Goal: Task Accomplishment & Management: Complete application form

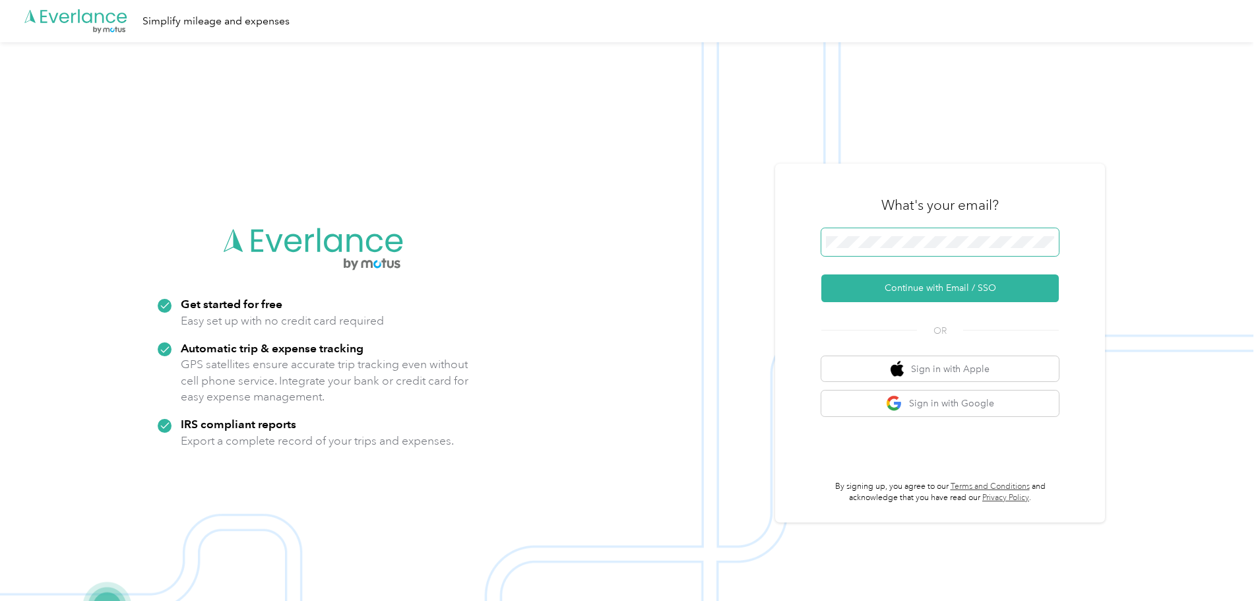
click at [872, 252] on span at bounding box center [940, 242] width 238 height 28
click at [905, 282] on button "Continue with Email / SSO" at bounding box center [940, 288] width 238 height 28
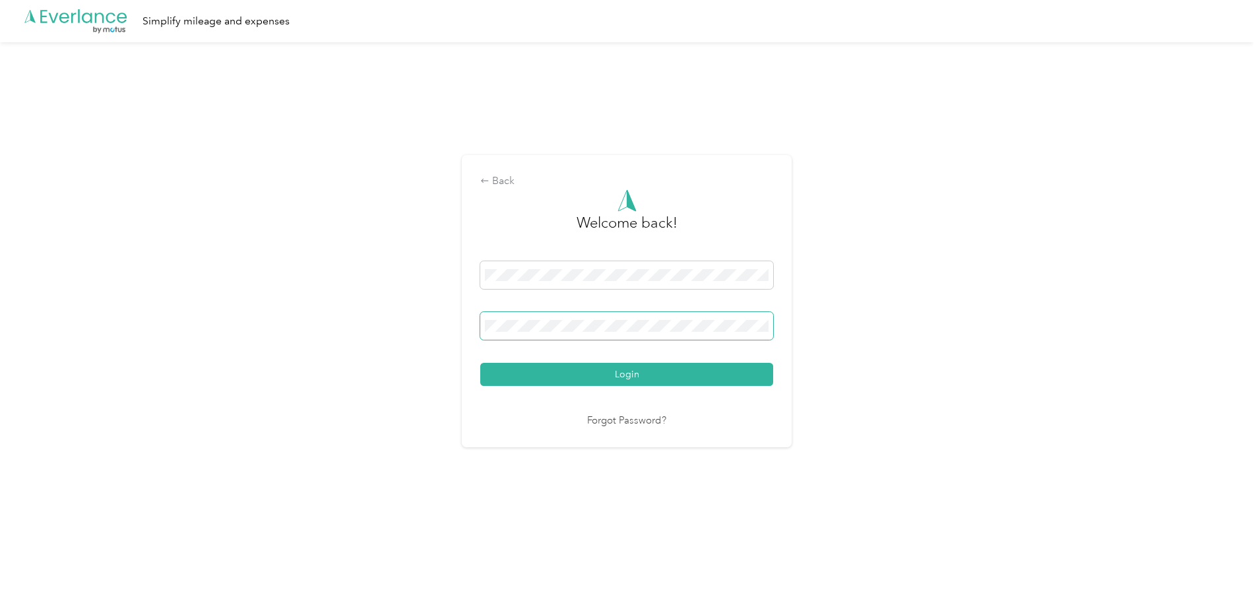
click at [480, 363] on button "Login" at bounding box center [626, 374] width 293 height 23
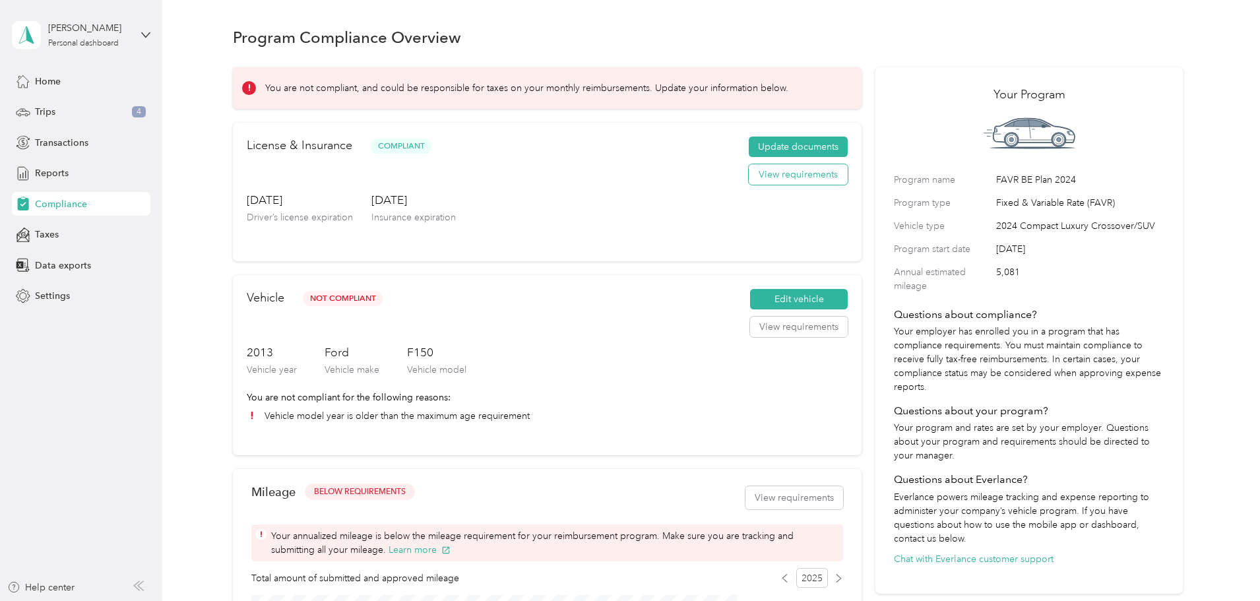
click at [780, 185] on button "View requirements" at bounding box center [798, 174] width 99 height 21
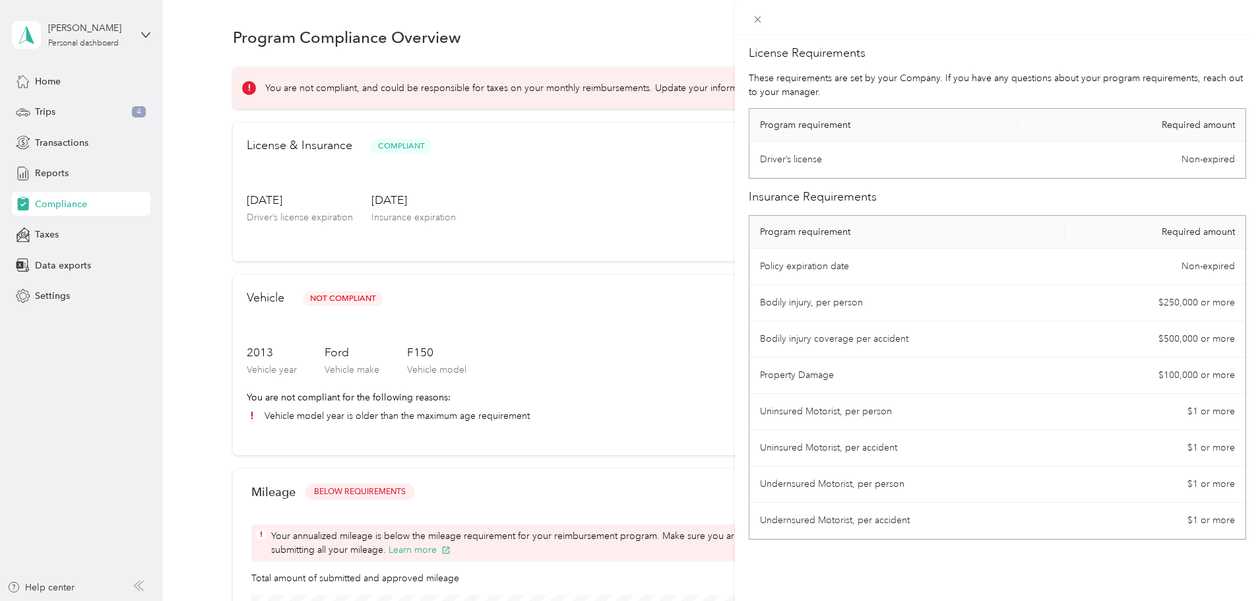
click at [647, 236] on div "License Requirements These requirements are set by your Company. If you have an…" at bounding box center [630, 300] width 1260 height 601
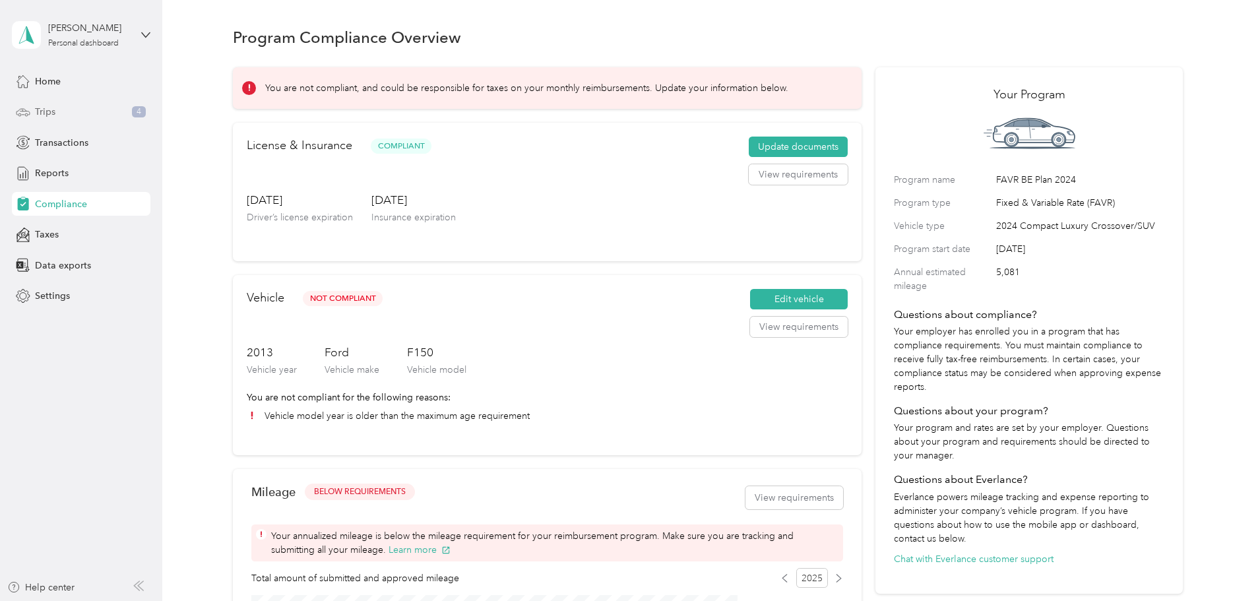
click at [55, 106] on span "Trips" at bounding box center [45, 112] width 20 height 14
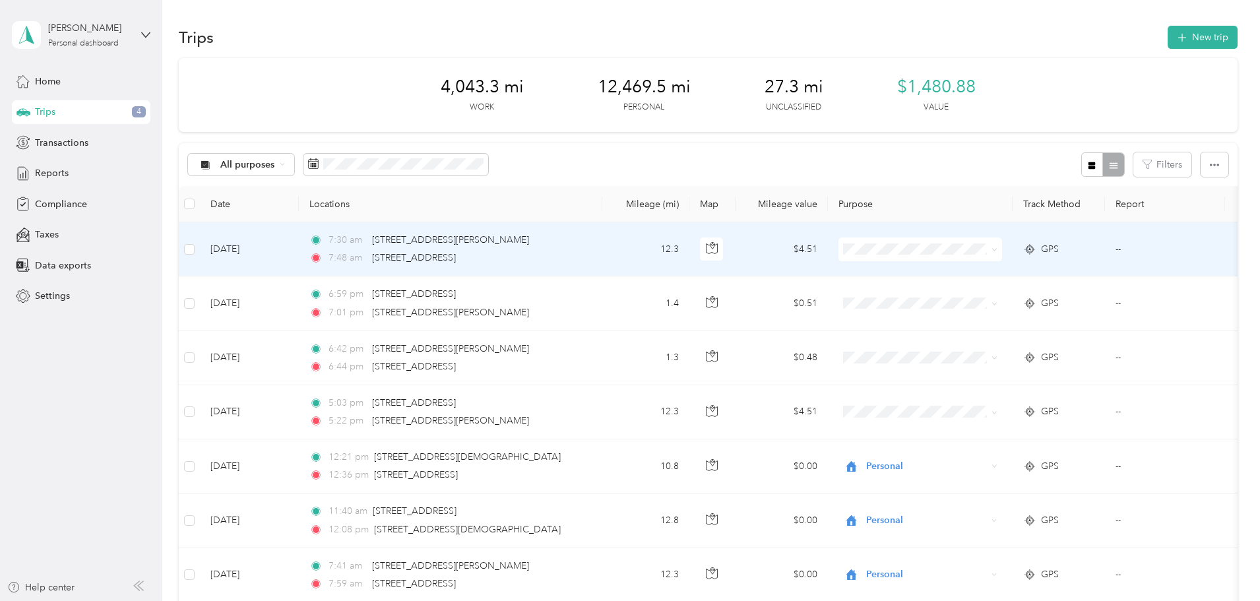
click at [991, 301] on li "Personal" at bounding box center [1011, 294] width 170 height 23
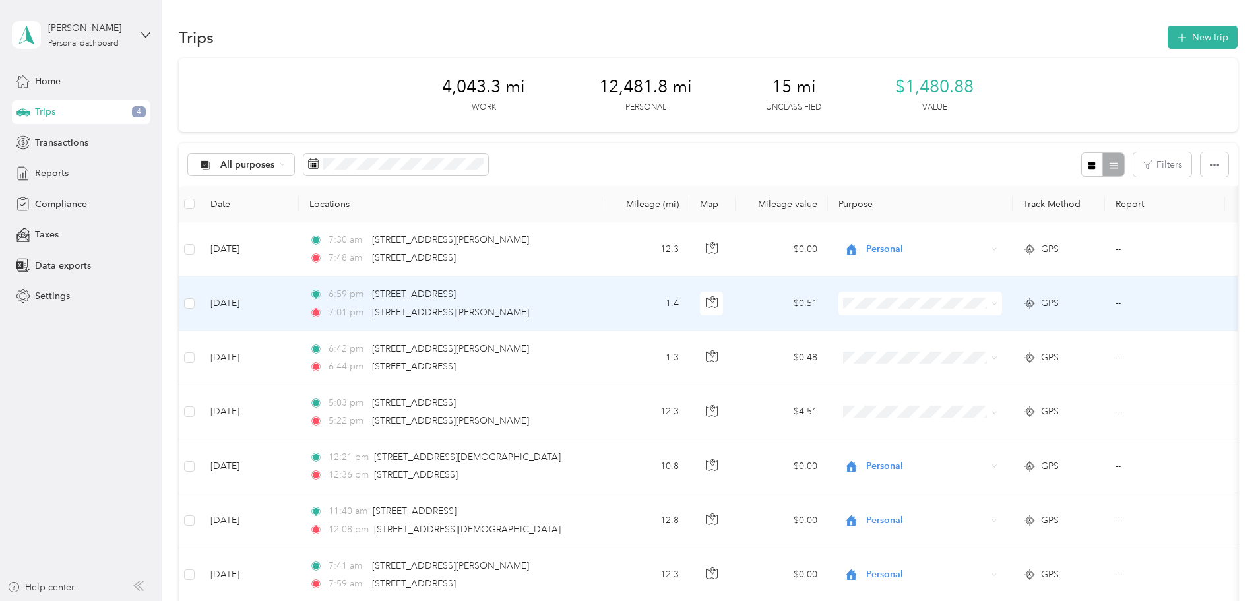
click at [974, 354] on li "Personal" at bounding box center [1011, 349] width 170 height 23
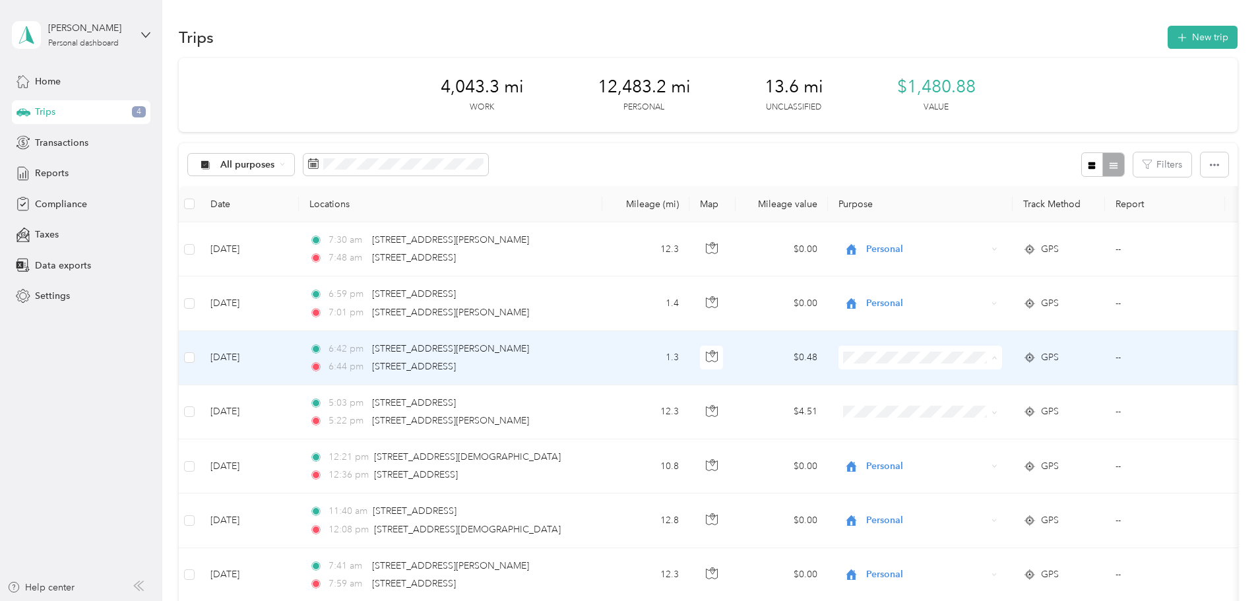
click at [969, 399] on span "Personal" at bounding box center [1023, 406] width 128 height 14
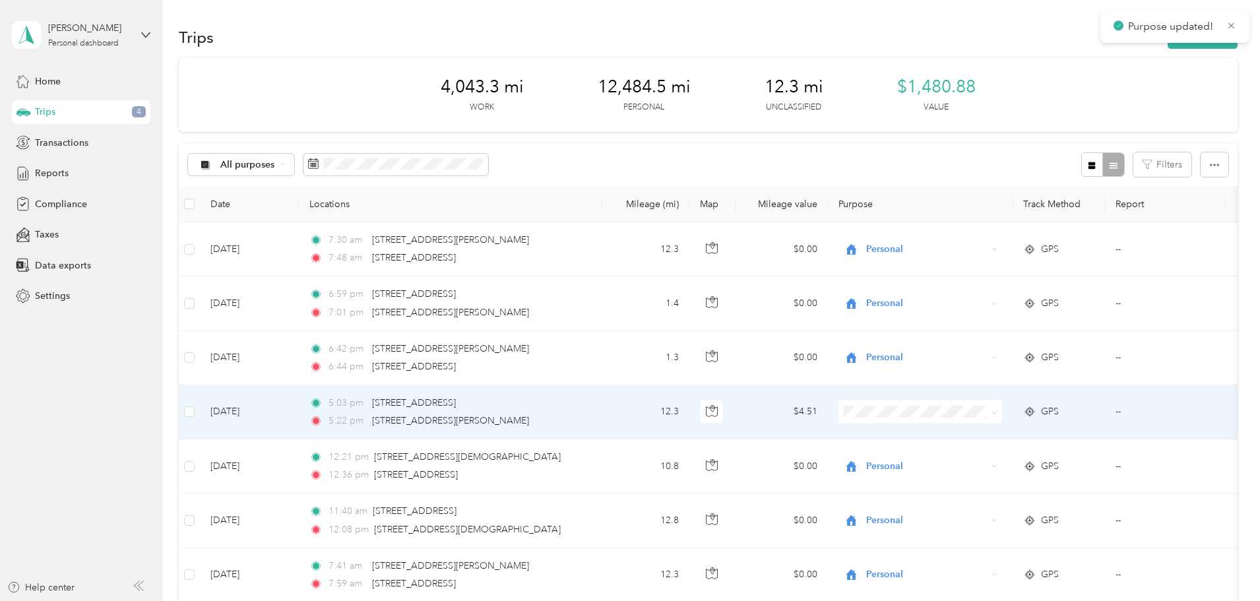
click at [967, 455] on span "Personal" at bounding box center [1023, 460] width 128 height 14
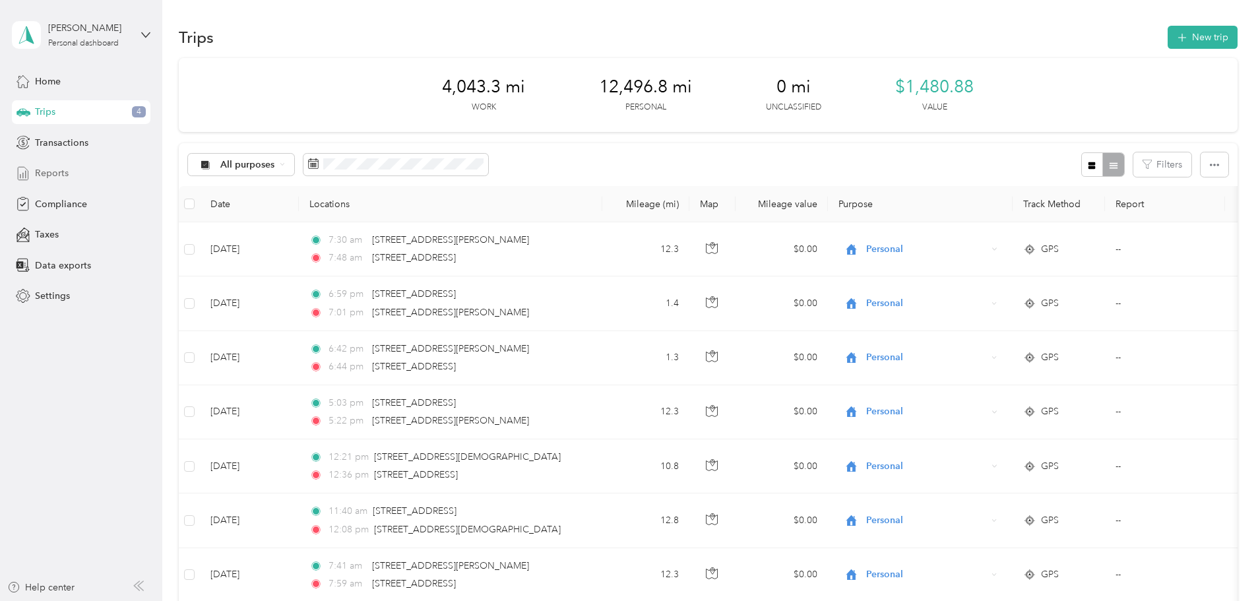
click at [58, 174] on span "Reports" at bounding box center [52, 173] width 34 height 14
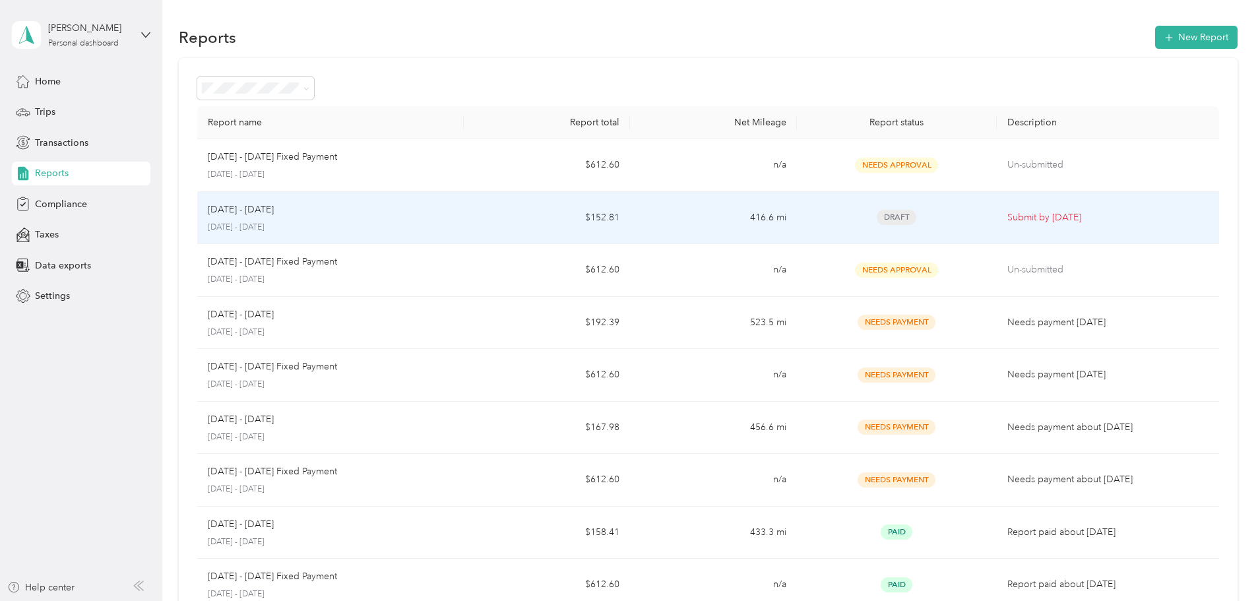
click at [601, 220] on td "$152.81" at bounding box center [547, 218] width 166 height 53
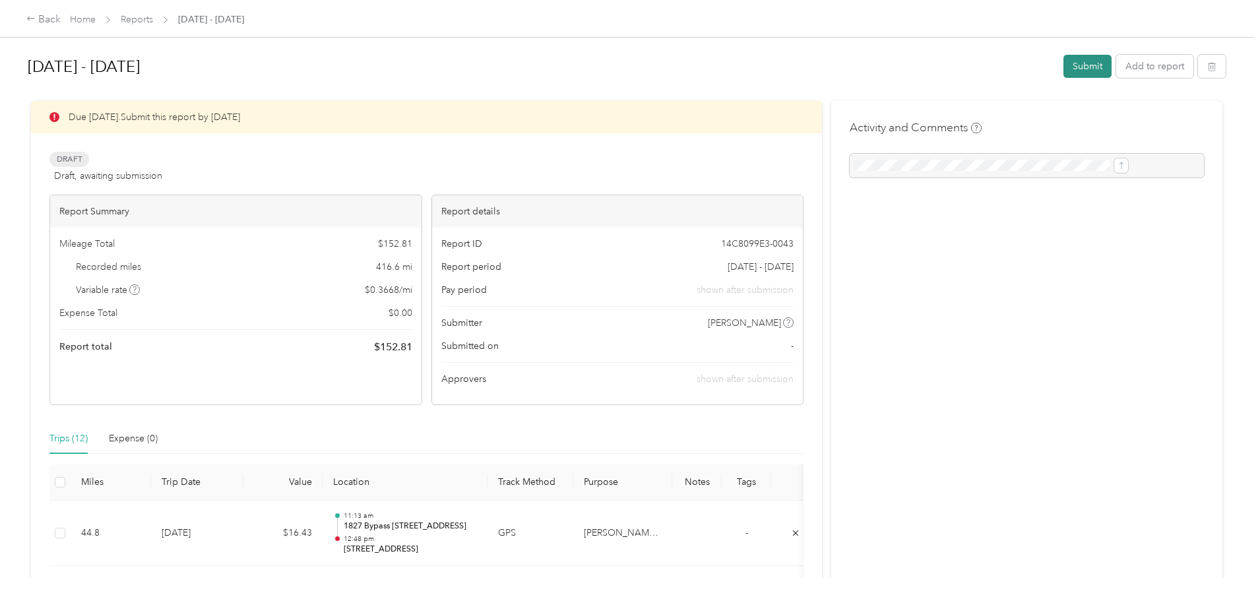
click at [1064, 63] on button "Submit" at bounding box center [1088, 66] width 48 height 23
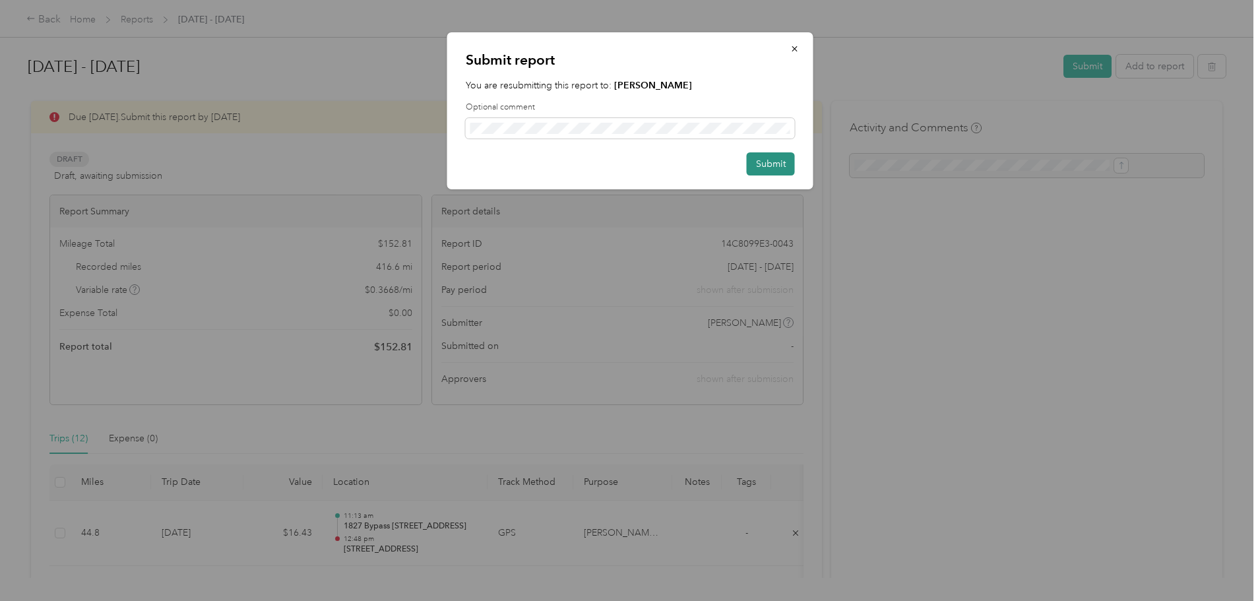
click at [781, 162] on button "Submit" at bounding box center [771, 163] width 48 height 23
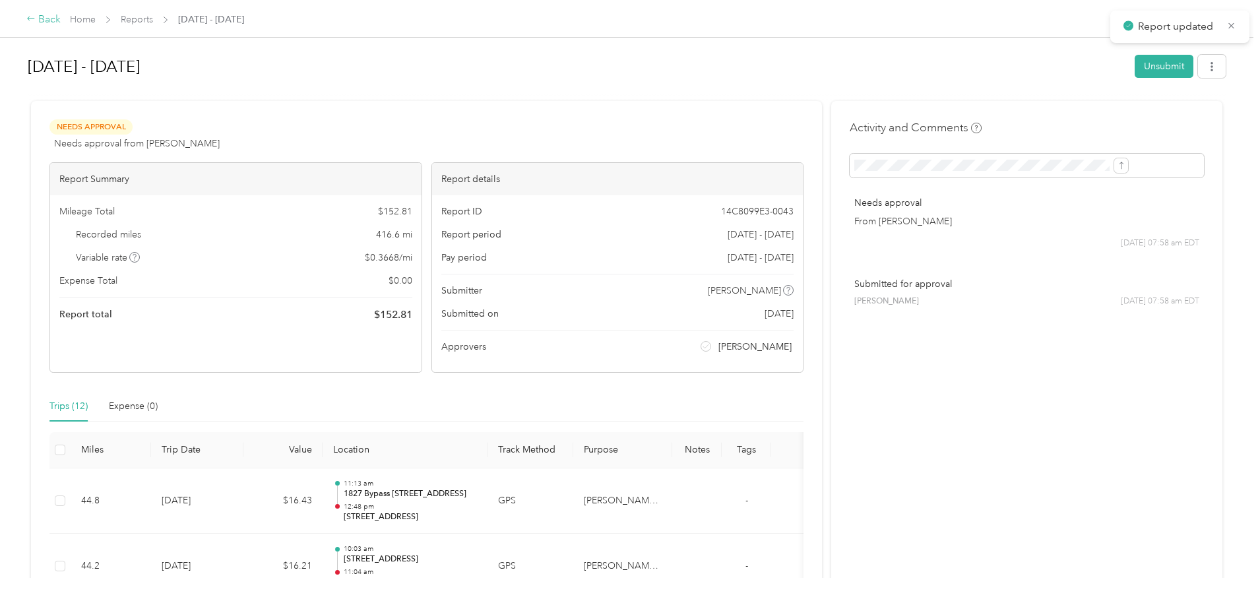
click at [36, 16] on icon at bounding box center [30, 18] width 9 height 9
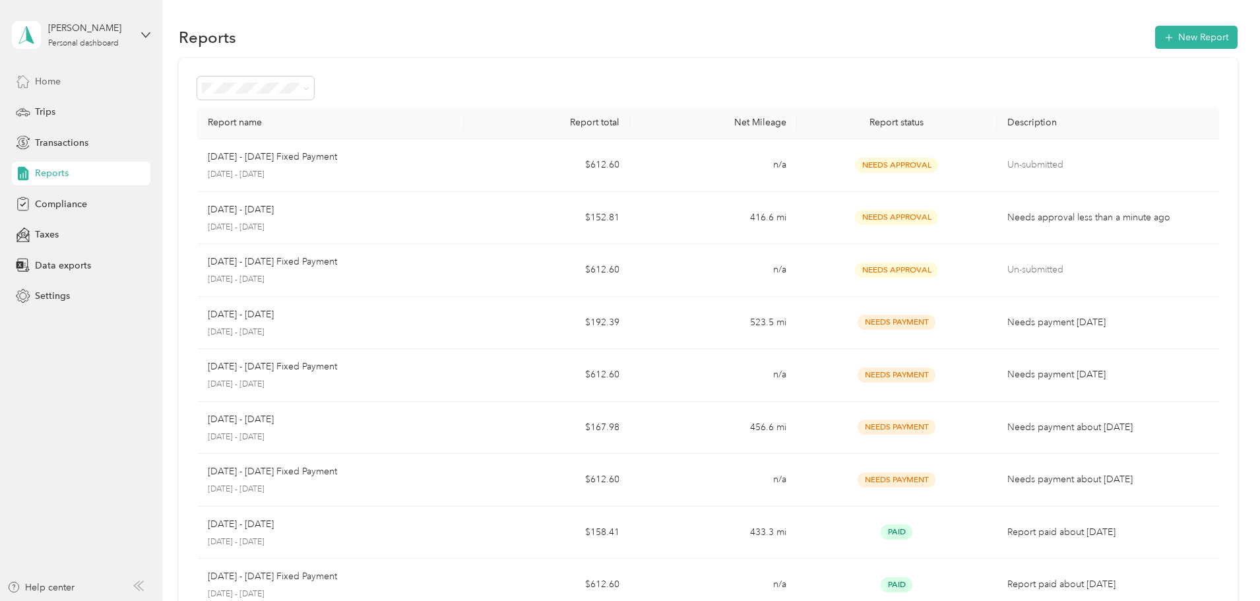
click at [56, 82] on span "Home" at bounding box center [48, 82] width 26 height 14
